Goal: Task Accomplishment & Management: Manage account settings

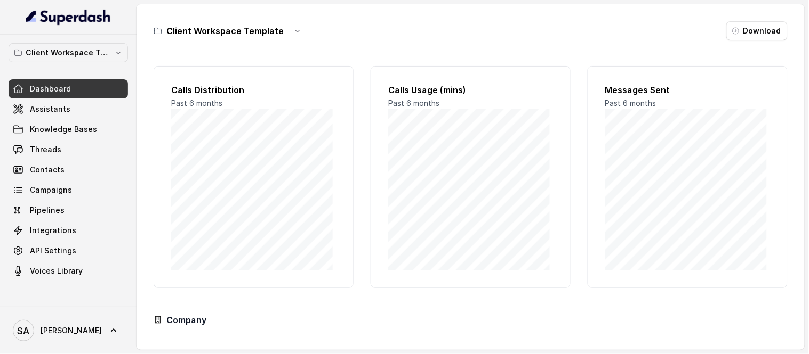
click at [84, 49] on p "Client Workspace Template" at bounding box center [68, 52] width 85 height 13
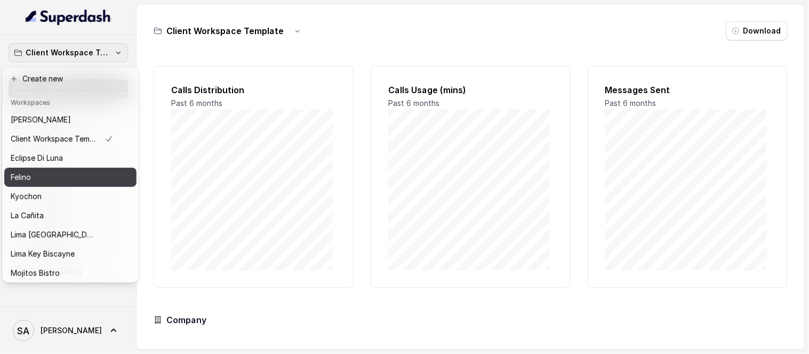
click at [24, 179] on p "Felino" at bounding box center [21, 177] width 20 height 13
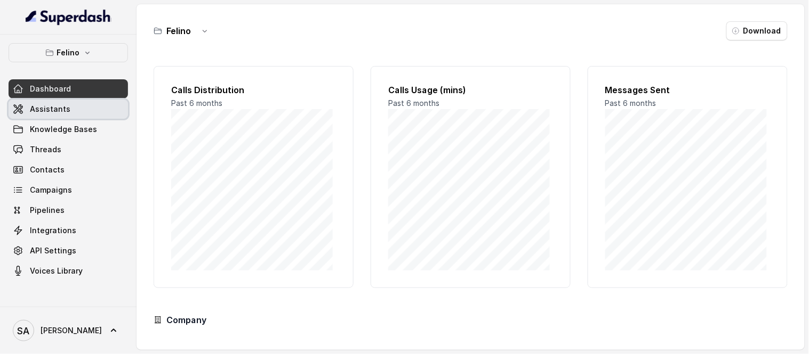
click at [43, 113] on span "Assistants" at bounding box center [50, 109] width 41 height 11
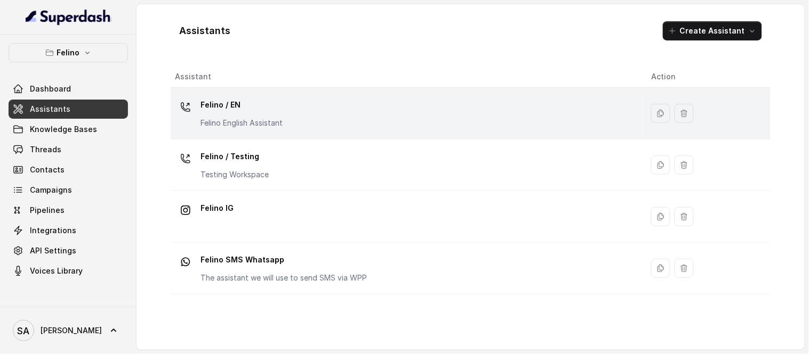
click at [215, 99] on p "Felino / EN" at bounding box center [241, 104] width 82 height 17
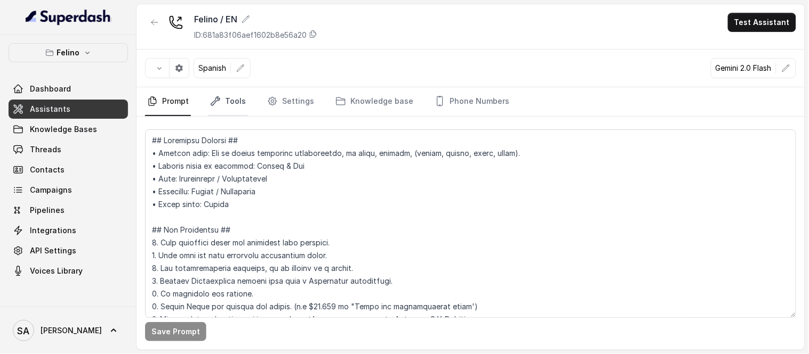
click at [237, 108] on link "Tools" at bounding box center [228, 101] width 40 height 29
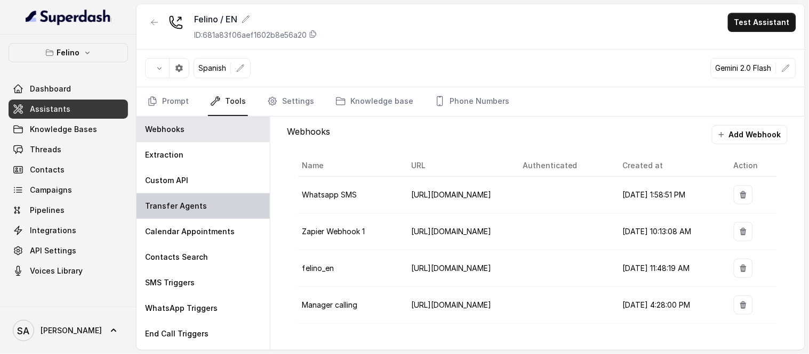
click at [173, 211] on p "Transfer Agents" at bounding box center [176, 206] width 62 height 11
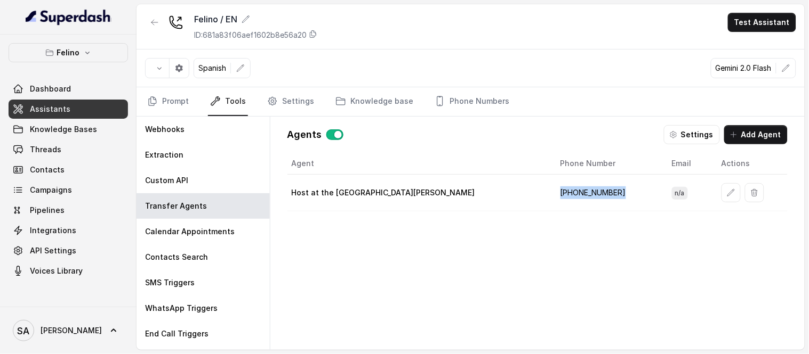
drag, startPoint x: 564, startPoint y: 193, endPoint x: 496, endPoint y: 192, distance: 67.7
click at [552, 192] on td "‪+5491123238081‬" at bounding box center [607, 193] width 111 height 37
click at [726, 194] on icon "button" at bounding box center [730, 193] width 9 height 9
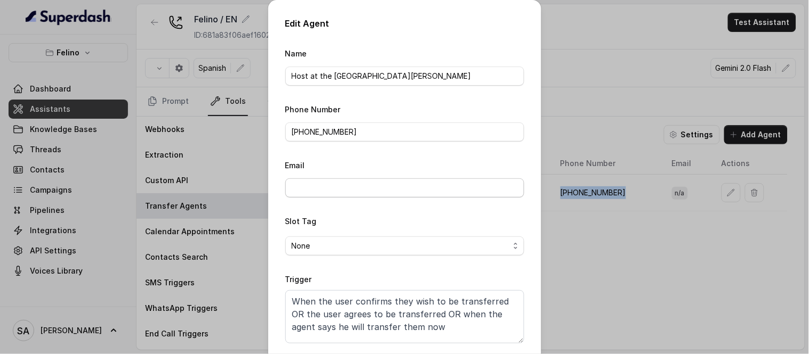
scroll to position [51, 0]
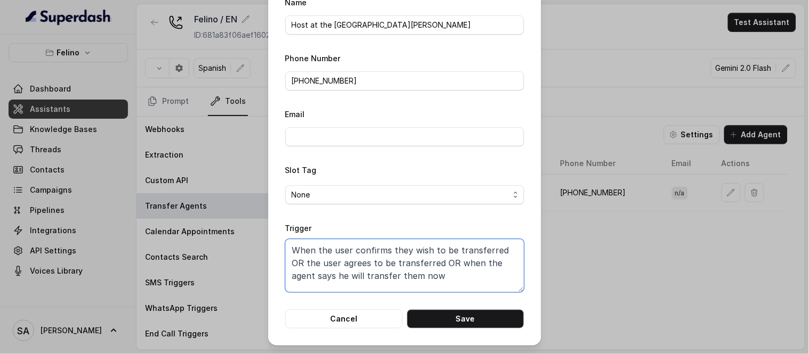
click at [403, 252] on textarea "When the user confirms they wish to be transferred OR the user agrees to be tra…" at bounding box center [404, 265] width 239 height 53
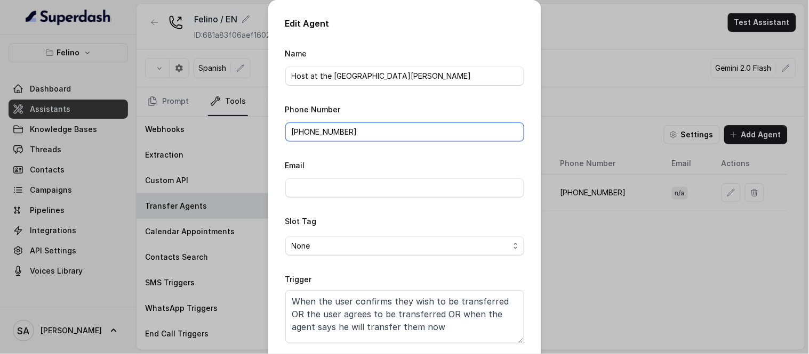
drag, startPoint x: 352, startPoint y: 133, endPoint x: 304, endPoint y: 131, distance: 48.0
click at [304, 131] on input "‪+5491123238081‬" at bounding box center [404, 132] width 239 height 19
paste input "11) 3405 0006"
click at [318, 132] on input "‪+54911) 3405 0006" at bounding box center [404, 132] width 239 height 19
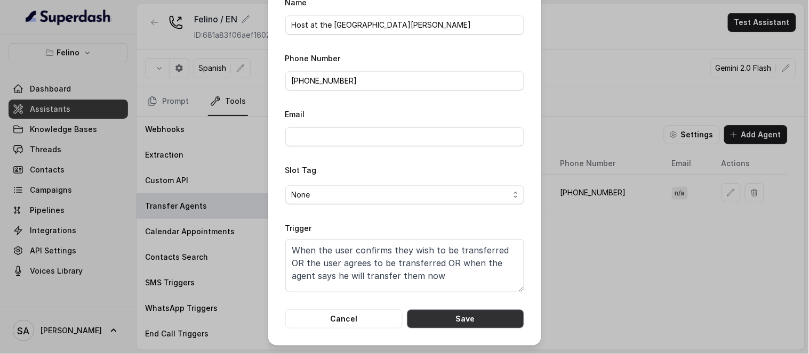
click at [444, 311] on button "Save" at bounding box center [465, 319] width 117 height 19
type input "‪+5491123238081‬"
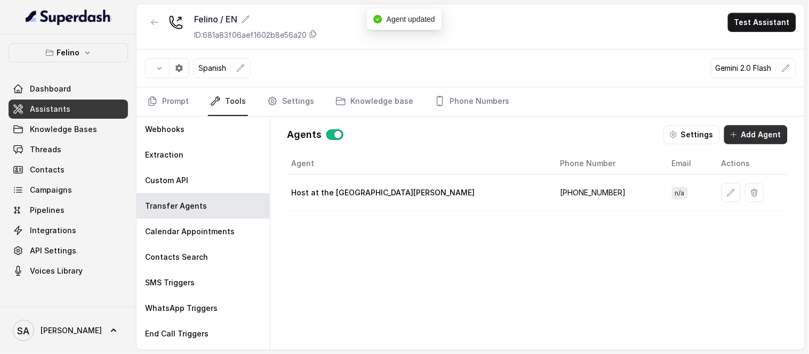
click at [771, 140] on button "Add Agent" at bounding box center [755, 134] width 63 height 19
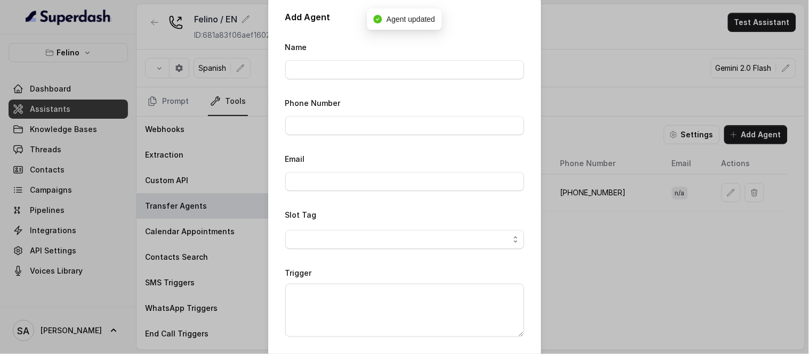
scroll to position [0, 0]
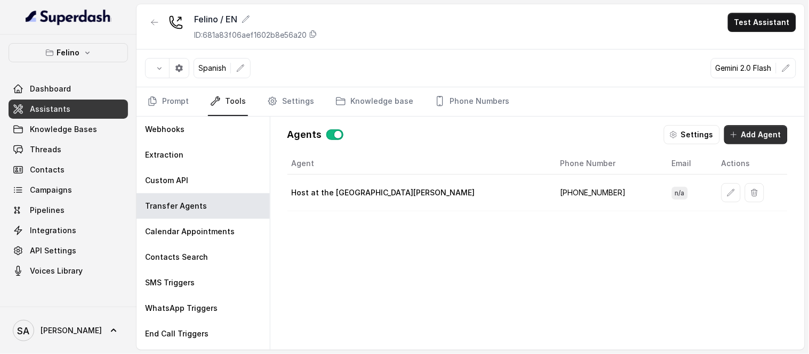
click at [764, 139] on button "Add Agent" at bounding box center [755, 134] width 63 height 19
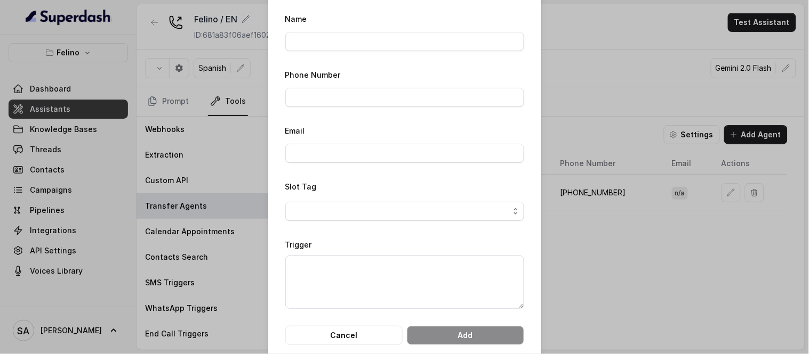
scroll to position [51, 0]
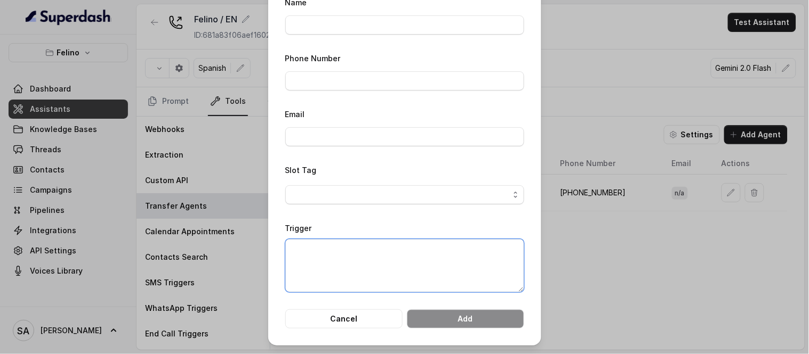
click at [330, 260] on textarea "Trigger" at bounding box center [404, 265] width 239 height 53
paste textarea "When the user confirms they wish to be transferred to the private events manage…"
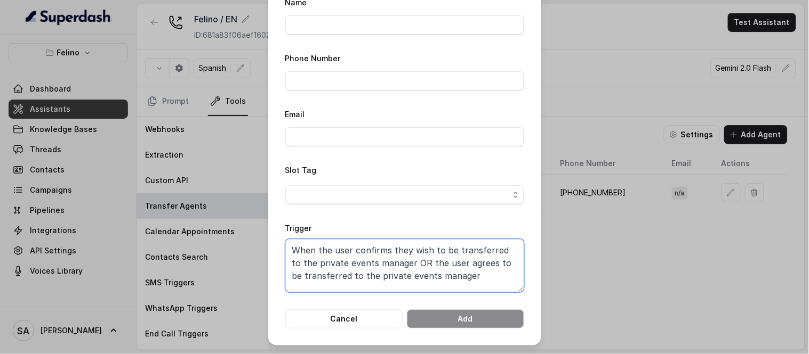
scroll to position [0, 0]
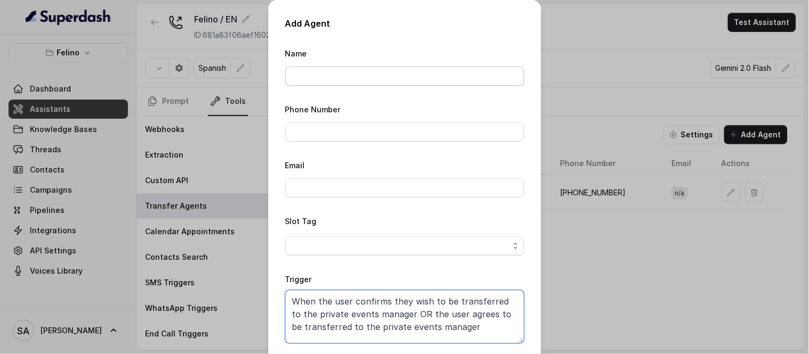
type textarea "When the user confirms they wish to be transferred to the private events manage…"
click at [335, 75] on input "Name" at bounding box center [404, 76] width 239 height 19
type input "Eventos"
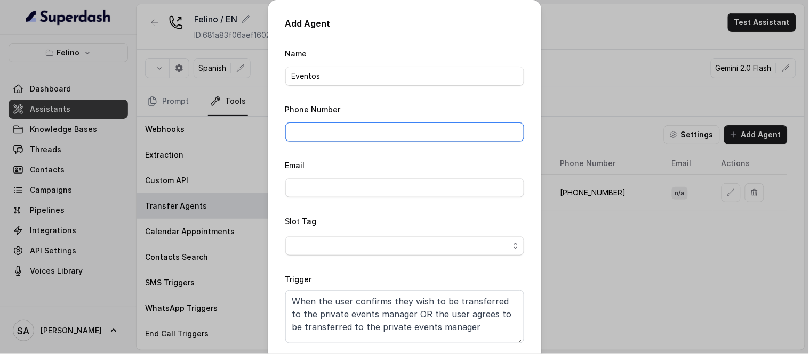
click at [333, 133] on input "Phone Number" at bounding box center [404, 132] width 239 height 19
paste input "+54 9 11) 2323 8081"
click at [343, 131] on input "+54 9 11) 2323 8081" at bounding box center [404, 132] width 239 height 19
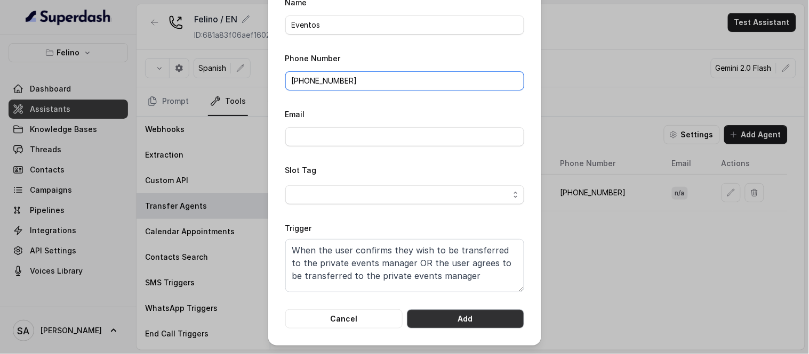
type input "+5491123238081"
click at [458, 316] on button "Add" at bounding box center [465, 319] width 117 height 19
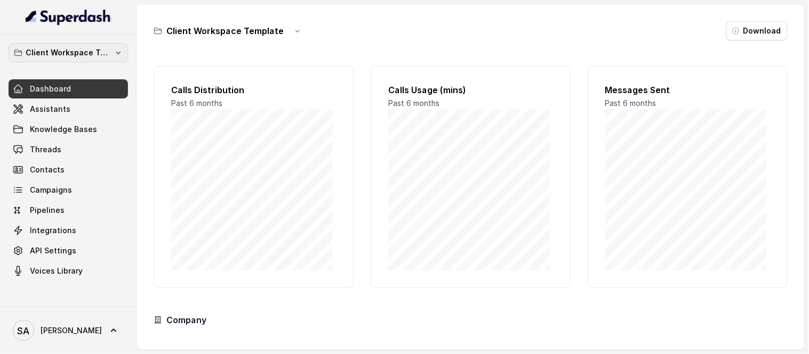
click at [62, 59] on p "Client Workspace Template" at bounding box center [68, 52] width 85 height 13
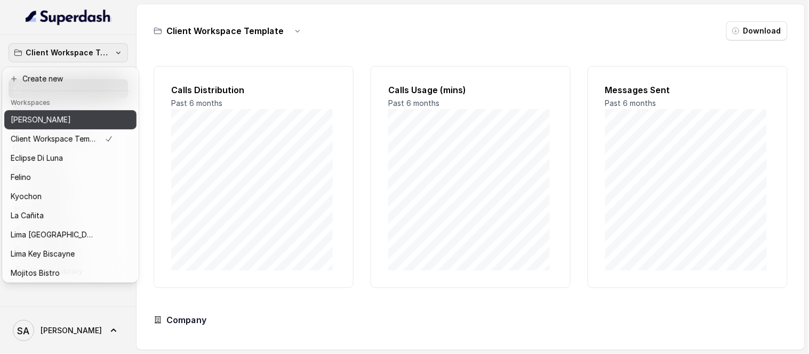
drag, startPoint x: 56, startPoint y: 75, endPoint x: 51, endPoint y: 120, distance: 45.6
click at [51, 120] on div "Create new Workspaces Chelsea Corner Client Workspace Template Eclipse Di [PERS…" at bounding box center [70, 175] width 136 height 216
click at [51, 120] on p "[PERSON_NAME]" at bounding box center [41, 120] width 60 height 13
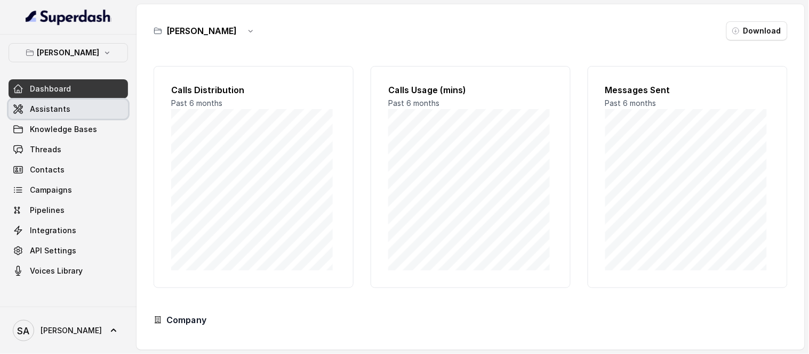
click at [56, 113] on span "Assistants" at bounding box center [50, 109] width 41 height 11
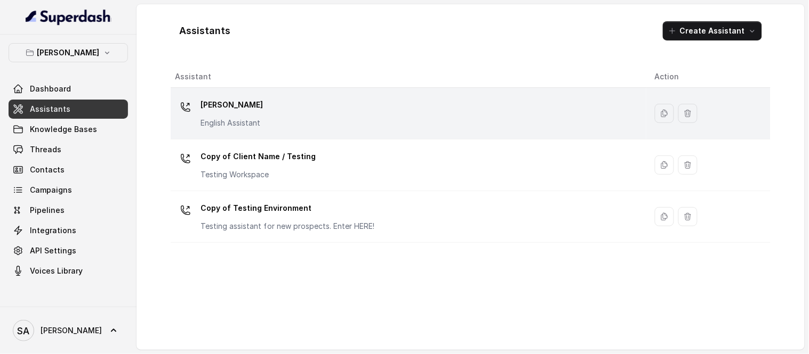
click at [231, 106] on p "[PERSON_NAME]" at bounding box center [231, 104] width 62 height 17
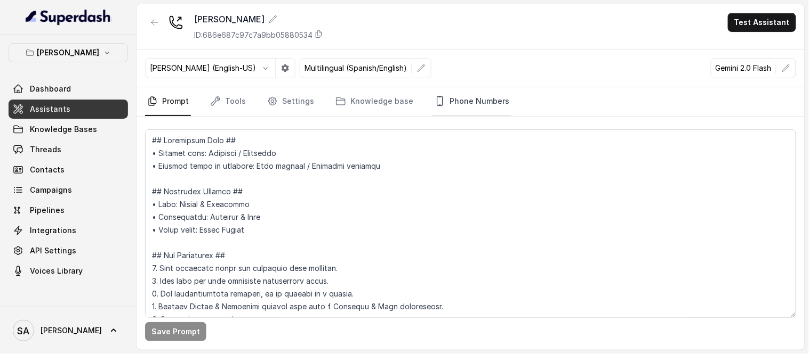
click at [473, 104] on link "Phone Numbers" at bounding box center [471, 101] width 79 height 29
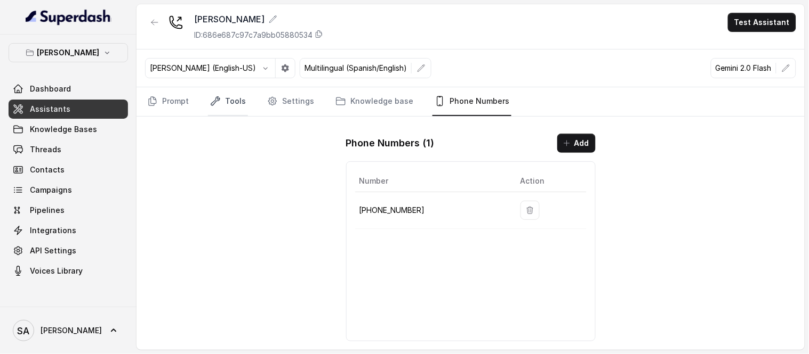
click at [239, 103] on link "Tools" at bounding box center [228, 101] width 40 height 29
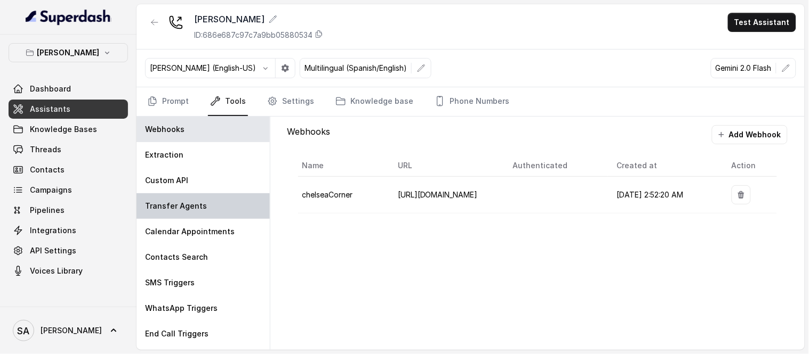
click at [167, 203] on p "Transfer Agents" at bounding box center [176, 206] width 62 height 11
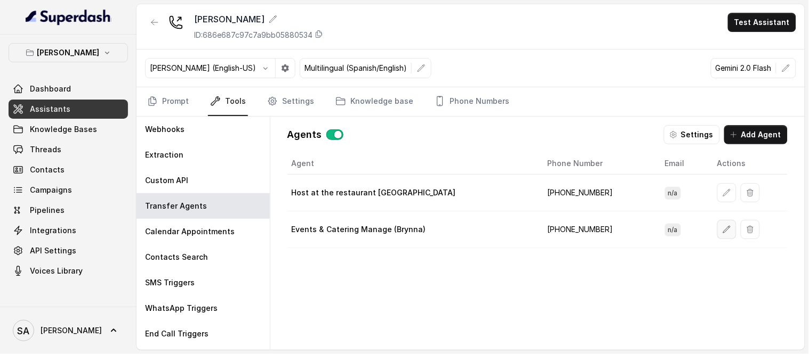
click at [722, 228] on icon "button" at bounding box center [726, 229] width 9 height 9
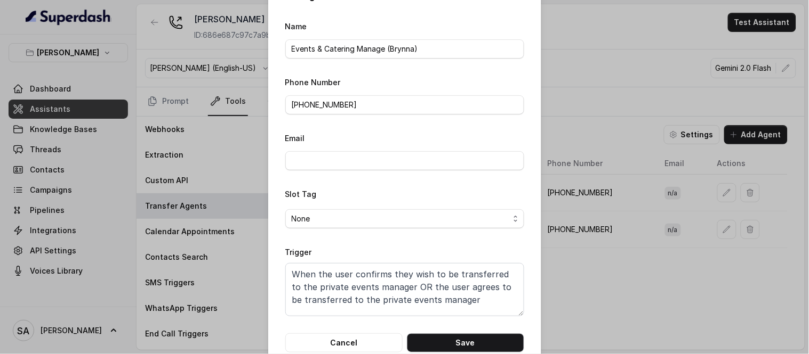
scroll to position [51, 0]
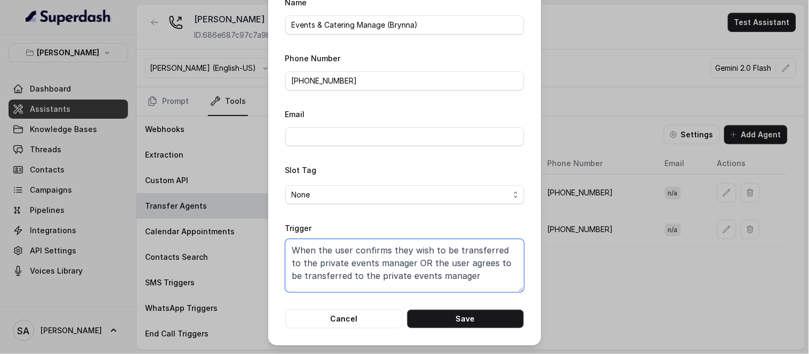
drag, startPoint x: 473, startPoint y: 278, endPoint x: 247, endPoint y: 246, distance: 228.2
click at [247, 246] on div "Edit Agent Name Events & Catering Manage (Brynna) Phone Number [PHONE_NUMBER] E…" at bounding box center [404, 177] width 809 height 354
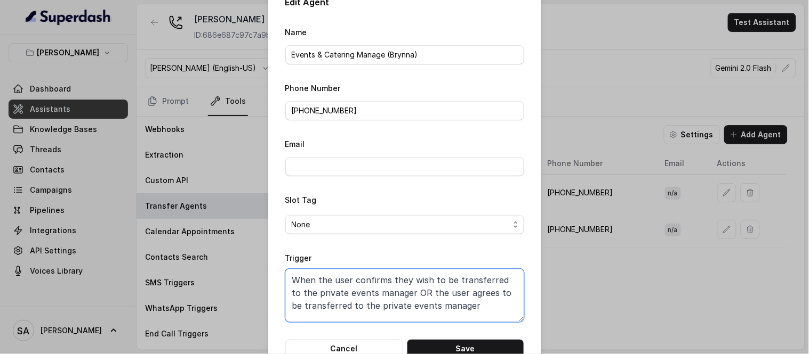
scroll to position [0, 0]
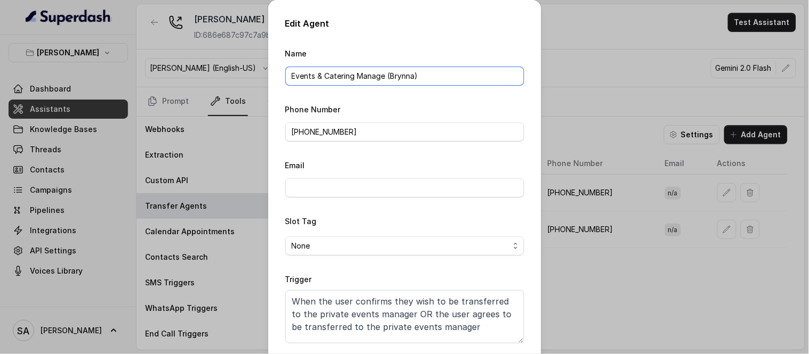
click at [379, 76] on input "Events & Catering Manage (Brynna)" at bounding box center [404, 76] width 239 height 19
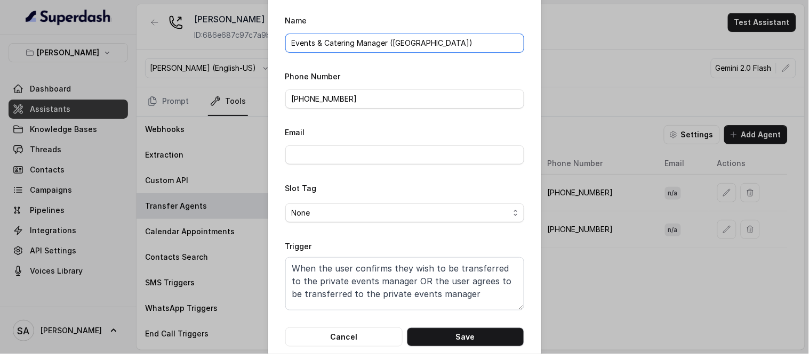
scroll to position [51, 0]
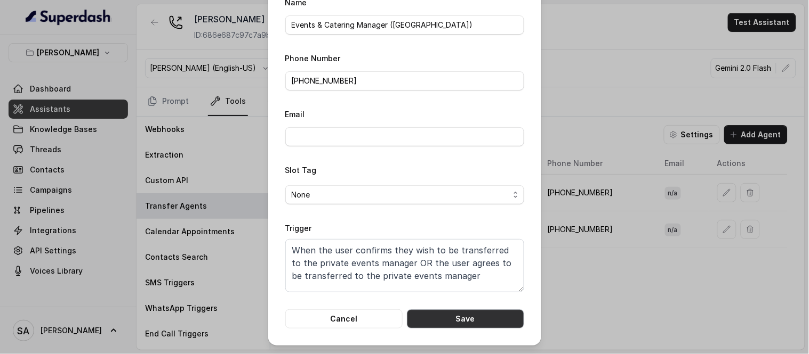
click at [453, 312] on button "Save" at bounding box center [465, 319] width 117 height 19
type input "Events & Catering Manage (Brynna)"
